Goal: Information Seeking & Learning: Learn about a topic

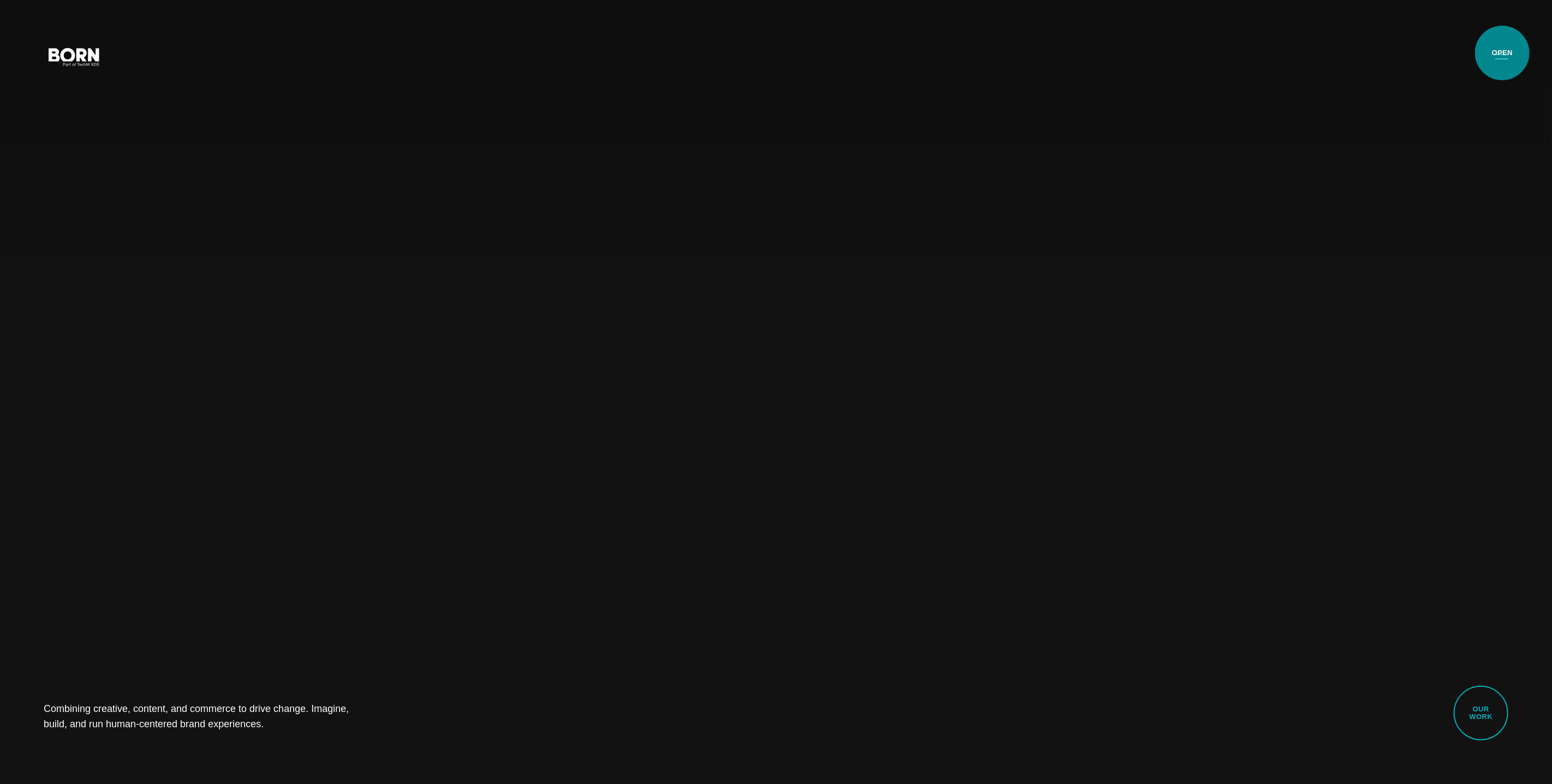
click at [1502, 53] on button "Primary Menu" at bounding box center [1502, 56] width 26 height 23
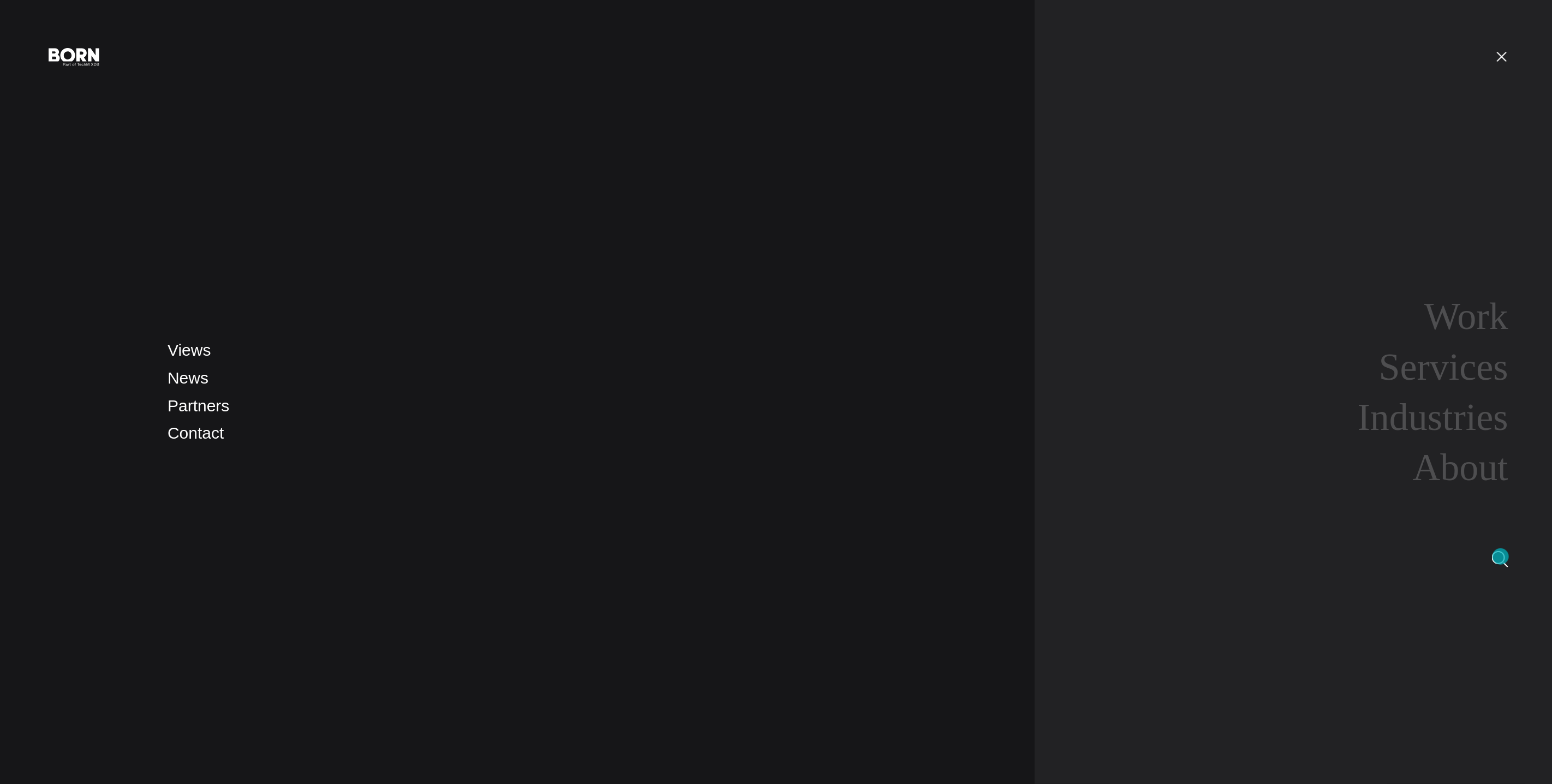
click at [1501, 556] on img at bounding box center [1500, 559] width 17 height 17
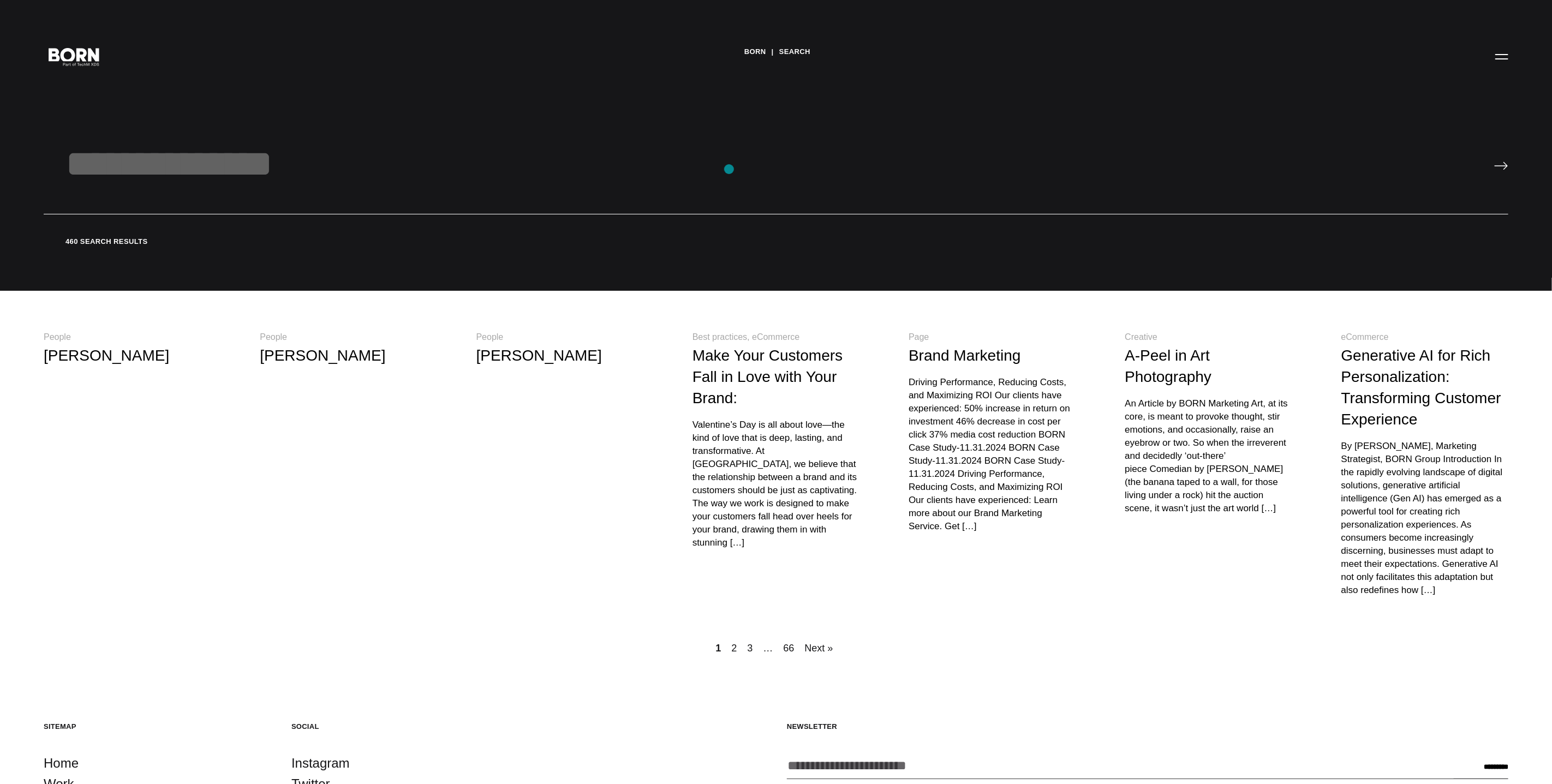
click at [729, 169] on input "text" at bounding box center [776, 178] width 1464 height 73
type input "*******"
click at [1494, 161] on input "image" at bounding box center [1501, 166] width 14 height 9
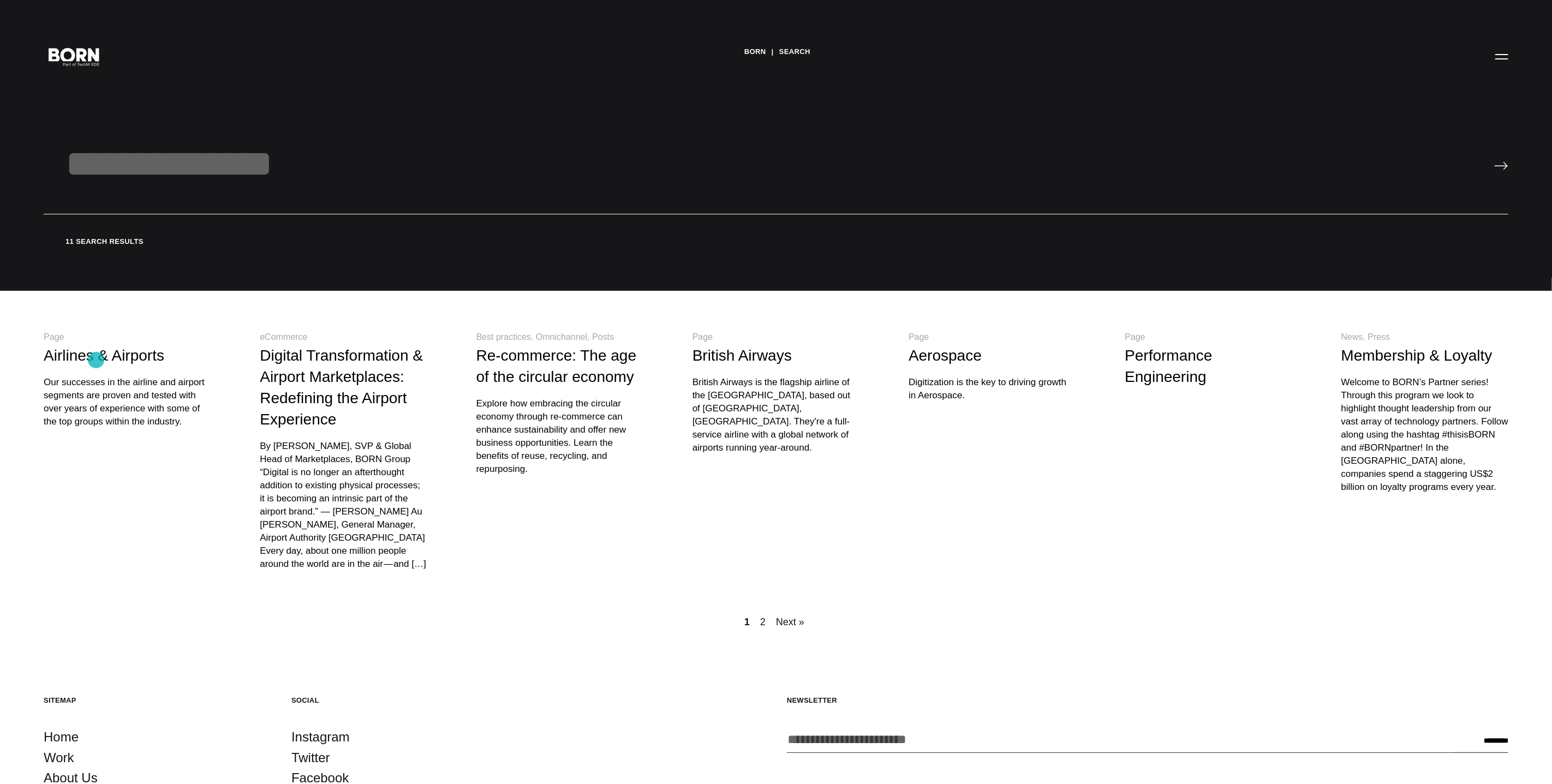
click at [96, 360] on link "Airlines & Airports" at bounding box center [104, 355] width 121 height 17
click at [783, 614] on link "Next »" at bounding box center [790, 621] width 32 height 15
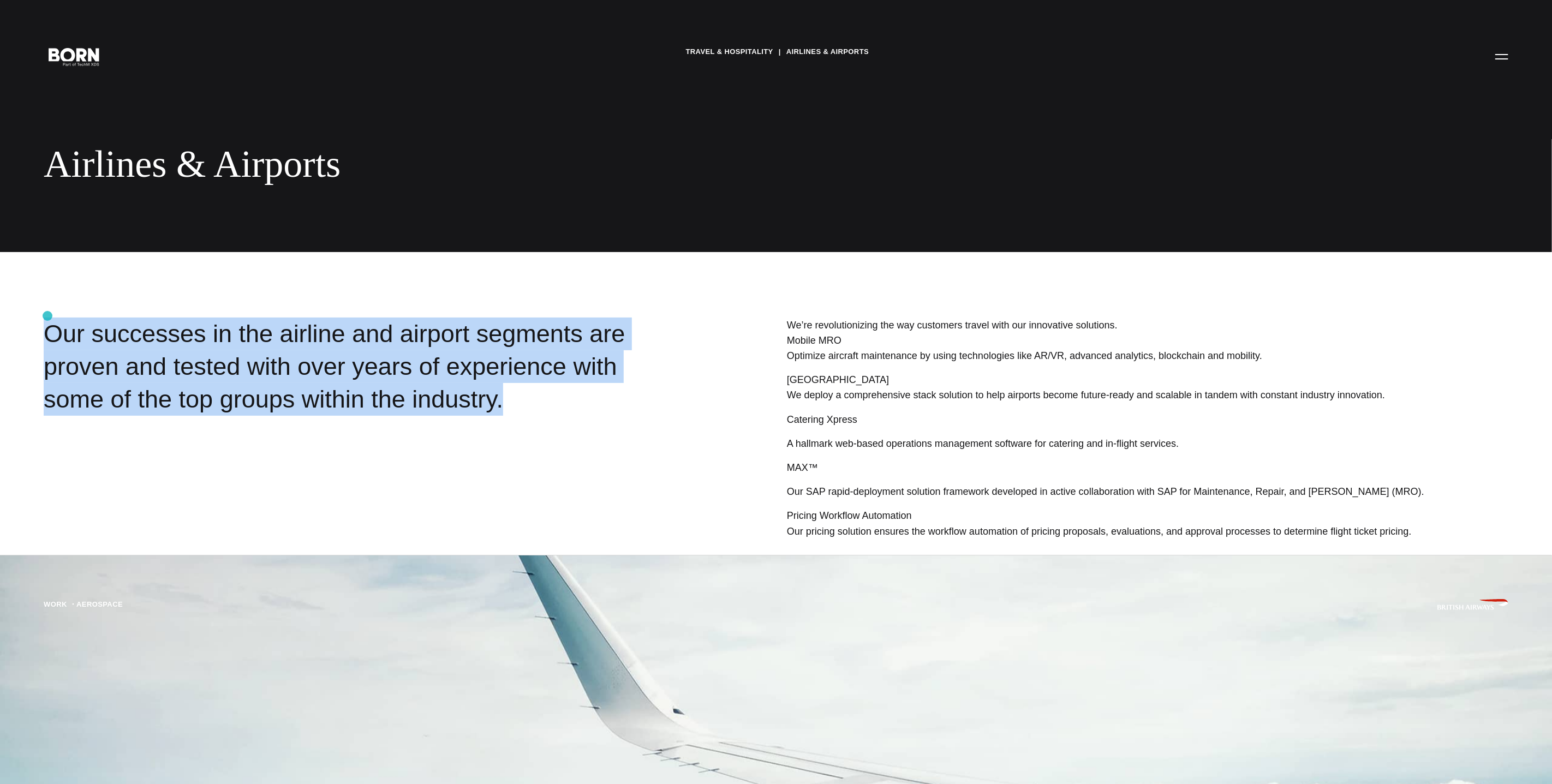
drag, startPoint x: 423, startPoint y: 411, endPoint x: 47, endPoint y: 316, distance: 387.8
copy div "Our successes in the airline and airport segments are proven and tested with ov…"
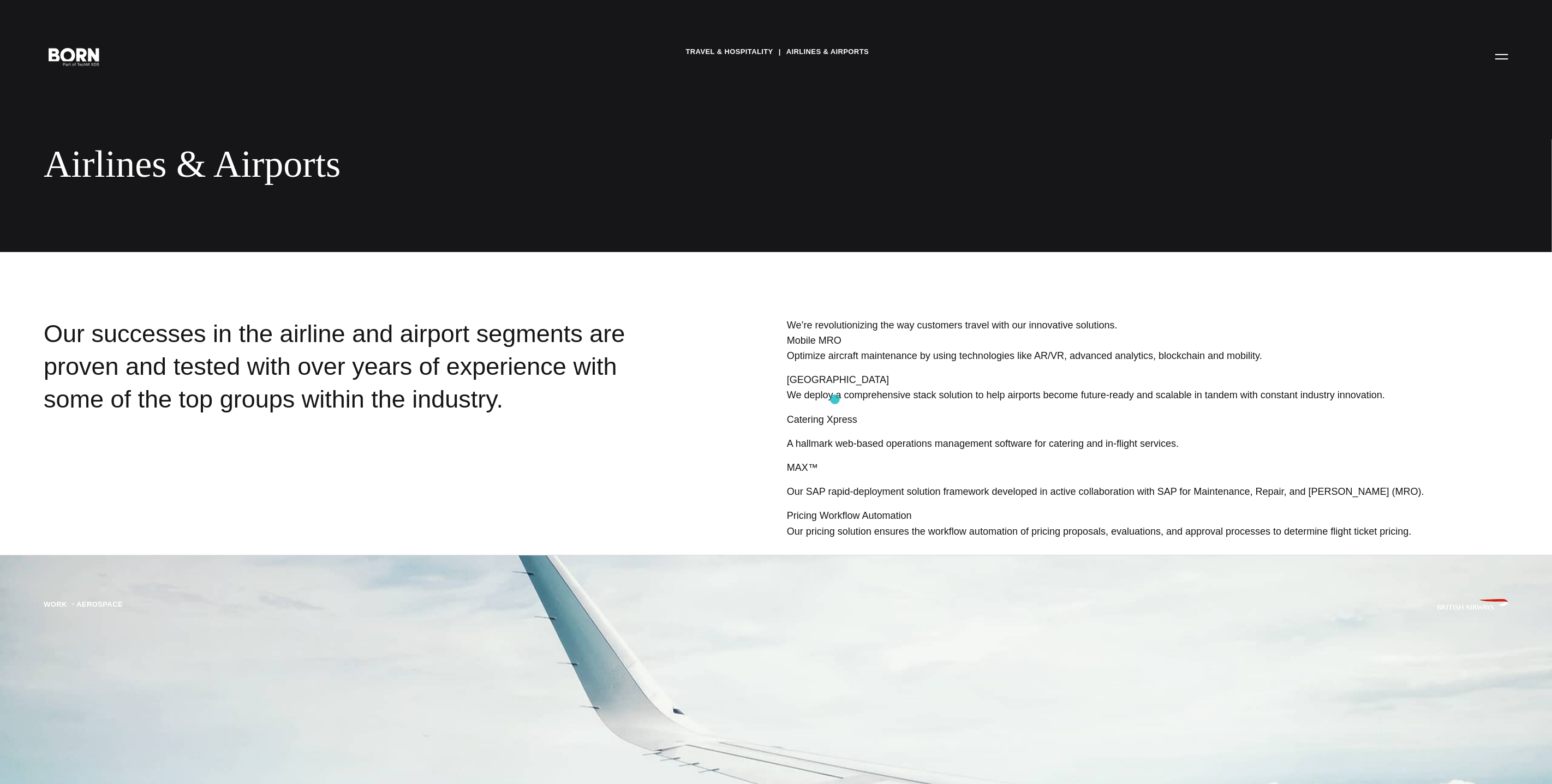
click at [835, 399] on p "We deploy a comprehensive stack solution to help airports become future-ready a…" at bounding box center [1147, 394] width 721 height 15
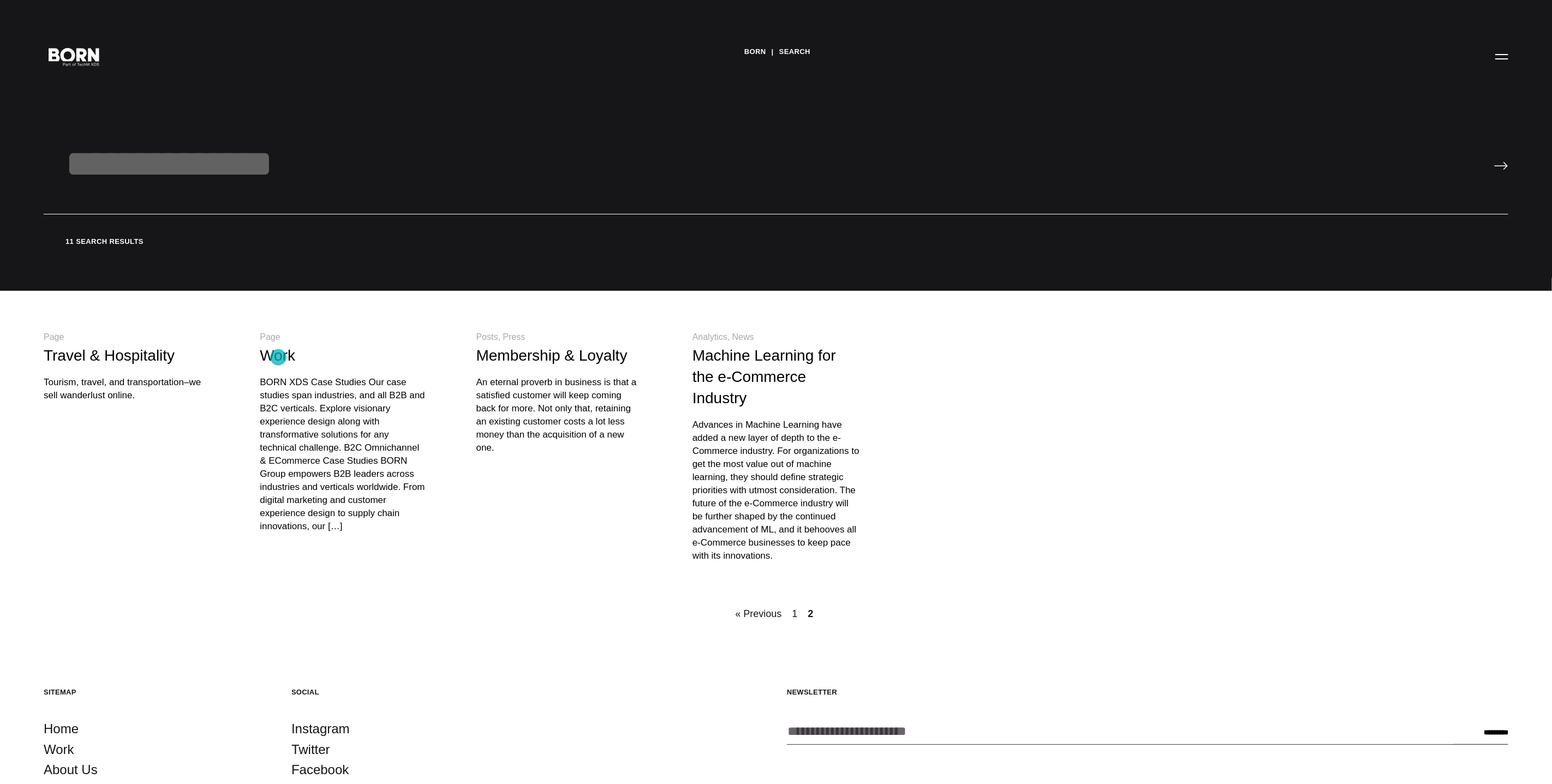
click at [279, 357] on link "Work" at bounding box center [277, 355] width 35 height 17
